Goal: Use online tool/utility: Utilize a website feature to perform a specific function

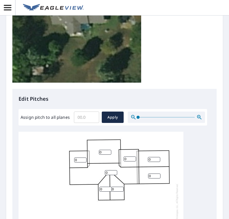
scroll to position [129, 0]
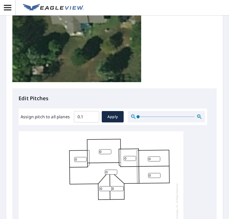
click at [91, 116] on input "0.1" at bounding box center [86, 116] width 25 height 14
click at [93, 116] on input "0.2" at bounding box center [86, 116] width 25 height 14
click at [93, 116] on input "0.3" at bounding box center [86, 116] width 25 height 14
click at [93, 116] on input "0.4" at bounding box center [86, 116] width 25 height 14
click at [93, 116] on input "0.5" at bounding box center [86, 116] width 25 height 14
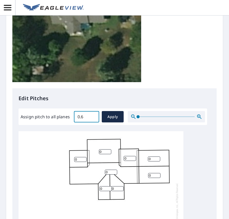
click at [93, 116] on input "0.6" at bounding box center [86, 116] width 25 height 14
click at [93, 116] on input "0.7" at bounding box center [86, 116] width 25 height 14
click at [93, 116] on input "0.8" at bounding box center [86, 116] width 25 height 14
click at [93, 116] on input "0.9" at bounding box center [86, 116] width 25 height 14
click at [93, 116] on input "1" at bounding box center [86, 116] width 25 height 14
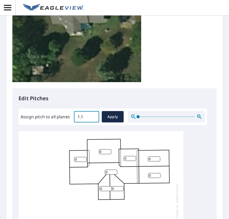
click at [93, 116] on input "1.1" at bounding box center [86, 116] width 25 height 14
click at [93, 116] on input "1.2" at bounding box center [86, 116] width 25 height 14
click at [93, 116] on input "1.3" at bounding box center [86, 116] width 25 height 14
click at [93, 116] on input "1.4" at bounding box center [86, 116] width 25 height 14
click at [93, 116] on input "1.5" at bounding box center [86, 116] width 25 height 14
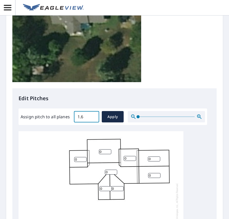
click at [93, 116] on input "1.6" at bounding box center [86, 116] width 25 height 14
click at [93, 116] on input "1.7" at bounding box center [86, 116] width 25 height 14
click at [93, 116] on input "1.8" at bounding box center [86, 116] width 25 height 14
click at [93, 116] on input "1.9" at bounding box center [86, 116] width 25 height 14
click at [93, 116] on input "2" at bounding box center [86, 116] width 25 height 14
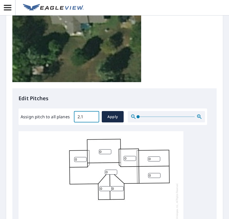
click at [93, 116] on input "2.1" at bounding box center [86, 116] width 25 height 14
click at [93, 116] on input "2.2" at bounding box center [86, 116] width 25 height 14
click at [93, 116] on input "2.3" at bounding box center [86, 116] width 25 height 14
click at [93, 116] on input "2.4" at bounding box center [86, 116] width 25 height 14
click at [93, 116] on input "2.5" at bounding box center [86, 116] width 25 height 14
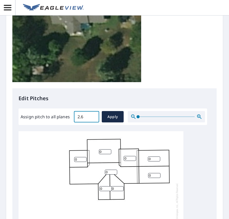
click at [93, 116] on input "2.6" at bounding box center [86, 116] width 25 height 14
click at [93, 116] on input "2.7" at bounding box center [86, 116] width 25 height 14
click at [93, 116] on input "2.8" at bounding box center [86, 116] width 25 height 14
click at [93, 116] on input "2.9" at bounding box center [86, 116] width 25 height 14
type input "3"
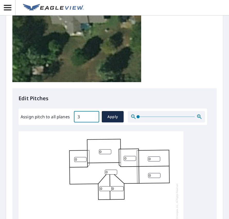
click at [93, 116] on input "3" at bounding box center [86, 116] width 25 height 14
click at [111, 116] on span "Apply" at bounding box center [113, 116] width 14 height 6
type input "3"
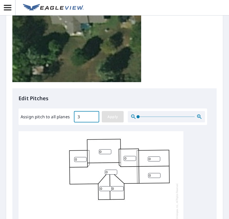
type input "3"
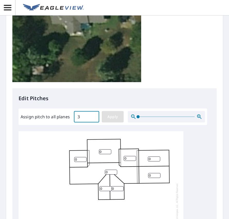
type input "3"
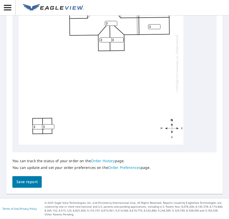
scroll to position [291, 0]
click at [35, 182] on span "Save report" at bounding box center [27, 181] width 21 height 6
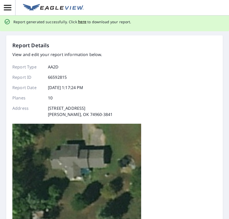
scroll to position [0, 0]
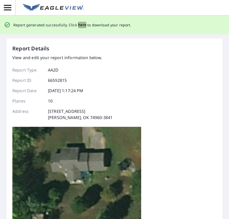
click at [81, 26] on span "here" at bounding box center [82, 25] width 9 height 6
